Goal: Find specific page/section: Find specific page/section

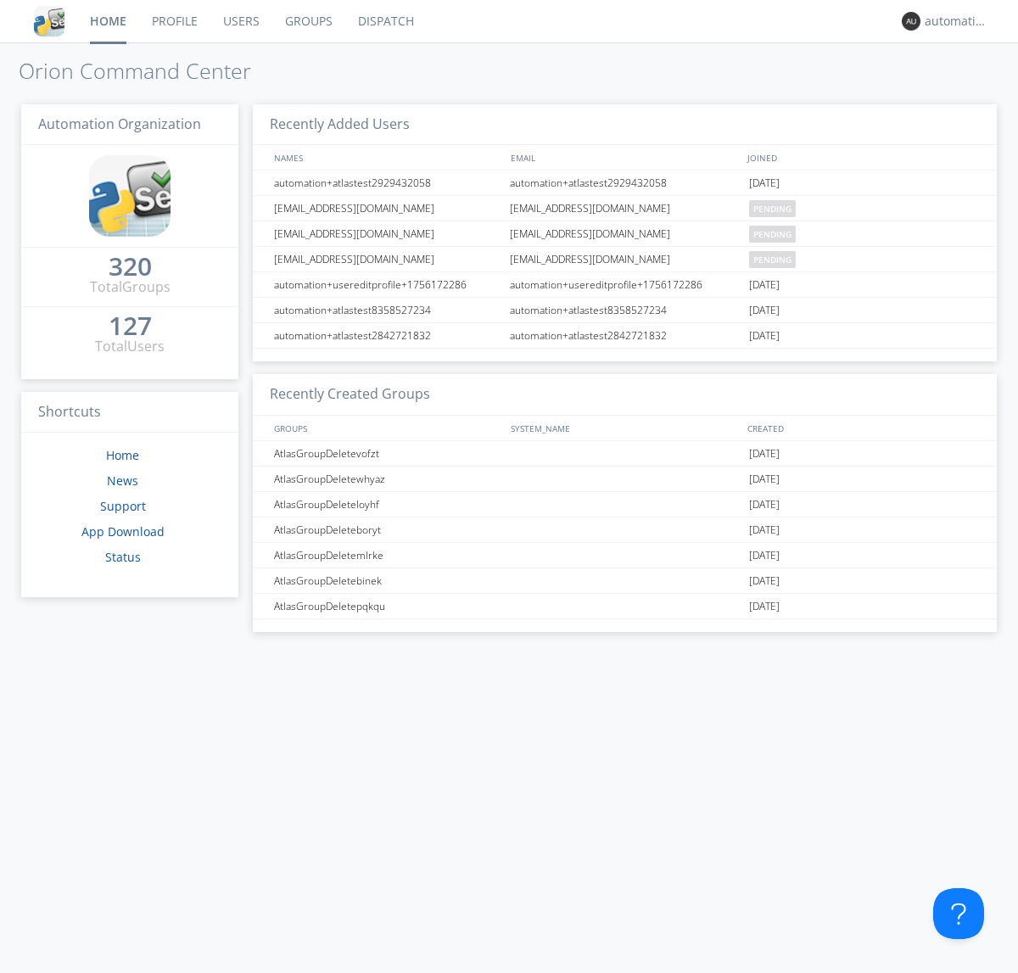
click at [384, 21] on link "Dispatch" at bounding box center [385, 21] width 81 height 42
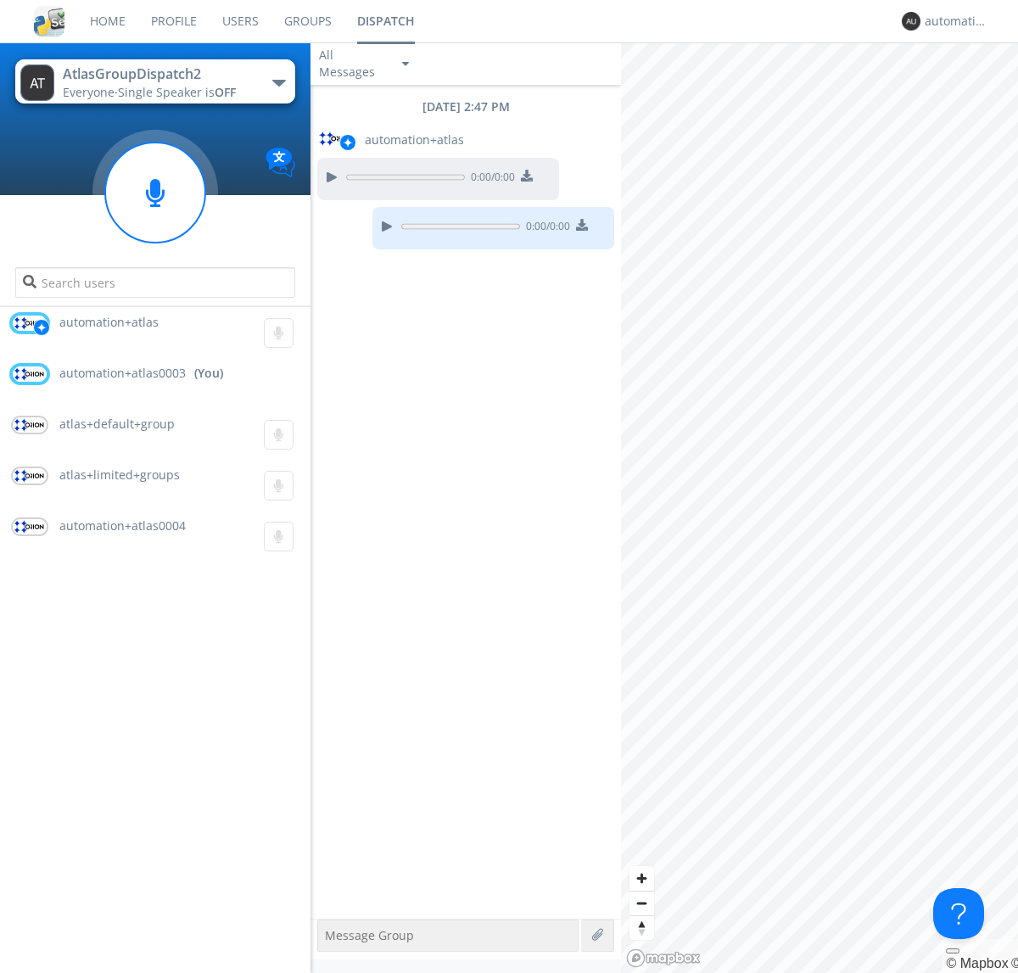
click at [278, 82] on div "button" at bounding box center [279, 83] width 14 height 7
click at [0, 0] on span "AtlasGroupDispatch" at bounding box center [0, 0] width 0 height 0
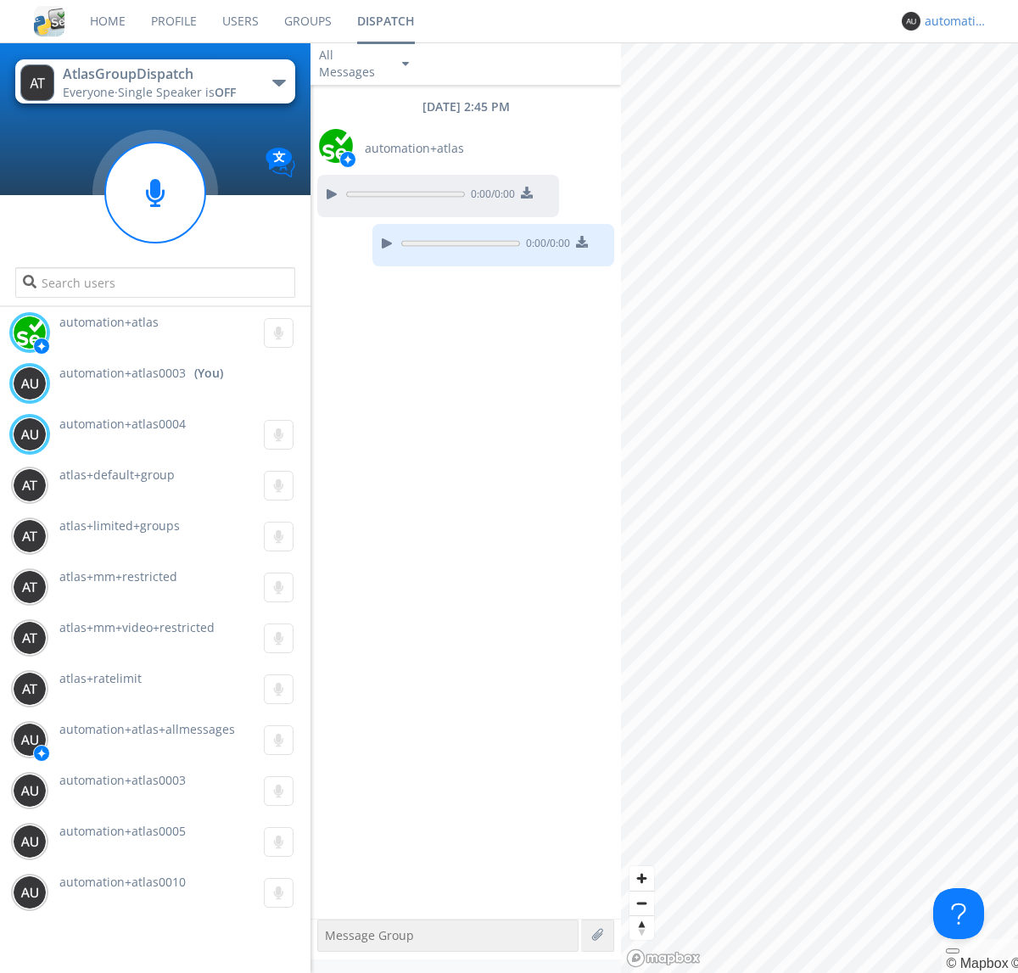
click at [952, 21] on div "automation+atlas0003" at bounding box center [957, 21] width 64 height 17
